Goal: Task Accomplishment & Management: Use online tool/utility

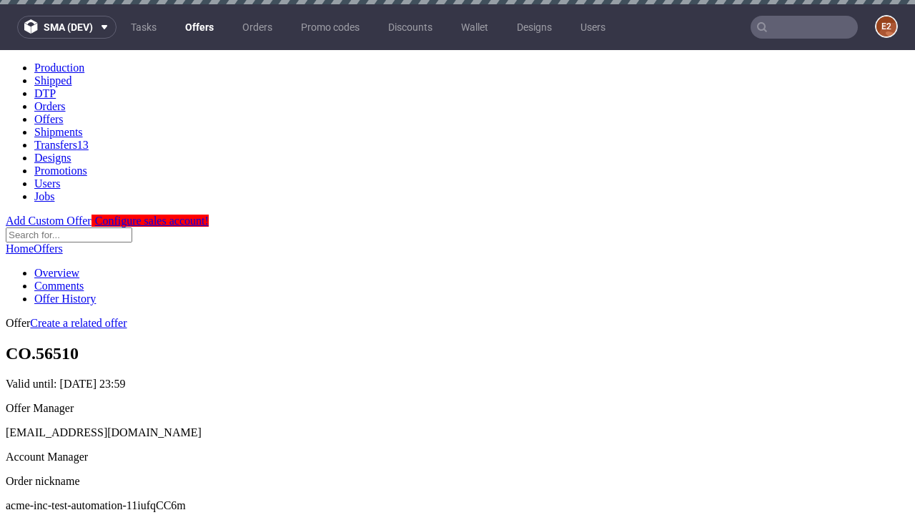
scroll to position [4, 0]
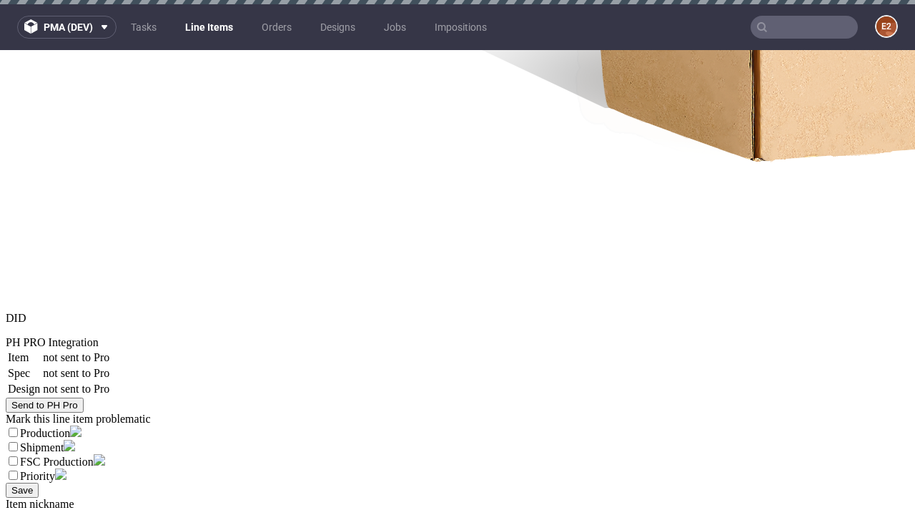
select select "accepted"
select select "received"
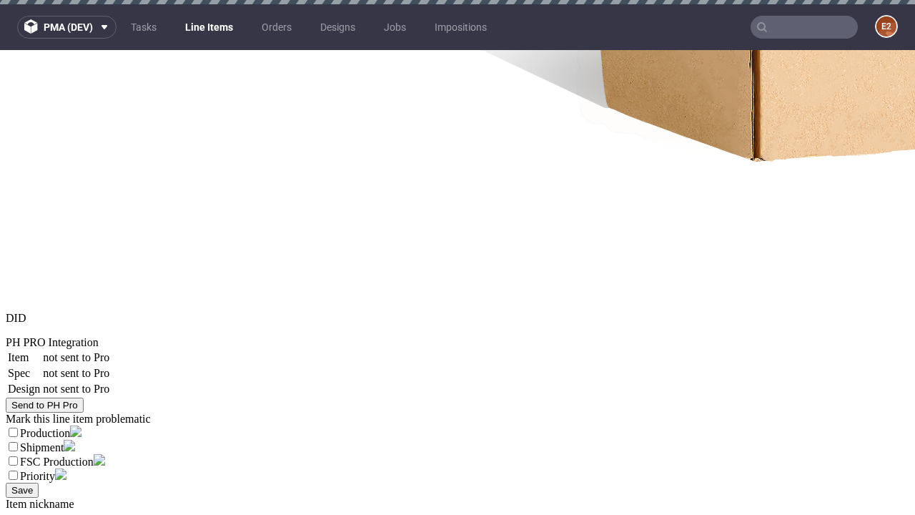
scroll to position [2135, 0]
select select "accepted_dtp_issue_reprint"
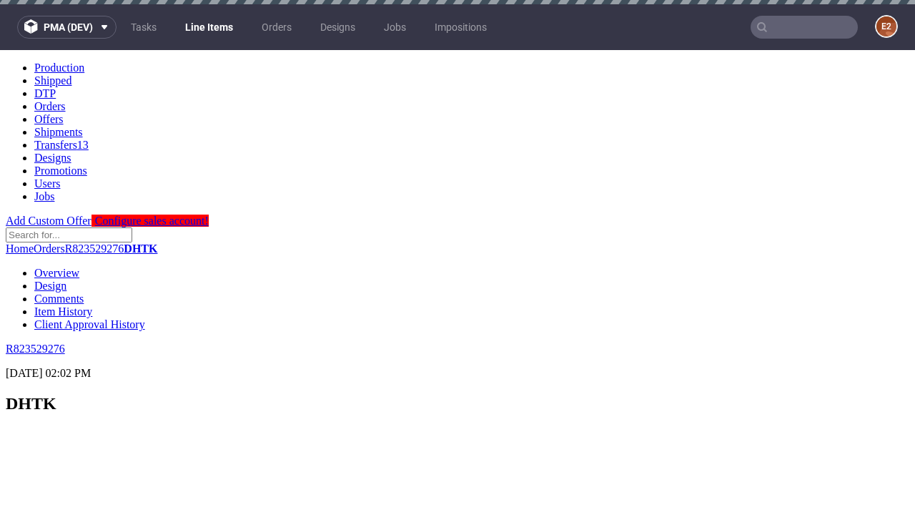
scroll to position [2016, 0]
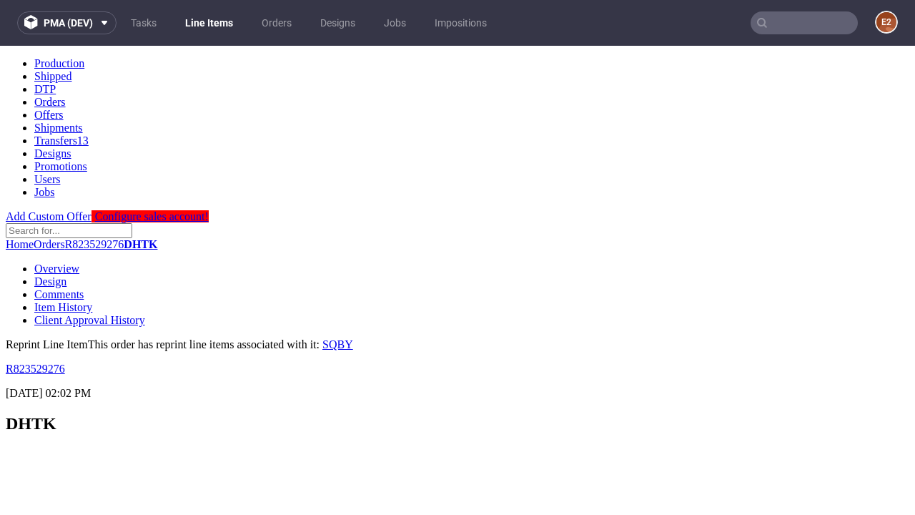
scroll to position [0, 0]
